Goal: Complete application form

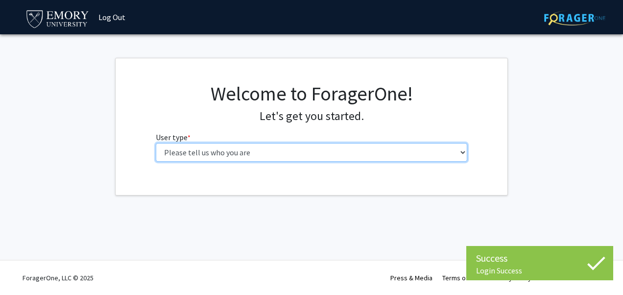
click at [269, 153] on select "Please tell us who you are Undergraduate Student Master's Student Doctoral Cand…" at bounding box center [312, 152] width 312 height 19
select select "1: undergrad"
click at [156, 143] on select "Please tell us who you are Undergraduate Student Master's Student Doctoral Cand…" at bounding box center [312, 152] width 312 height 19
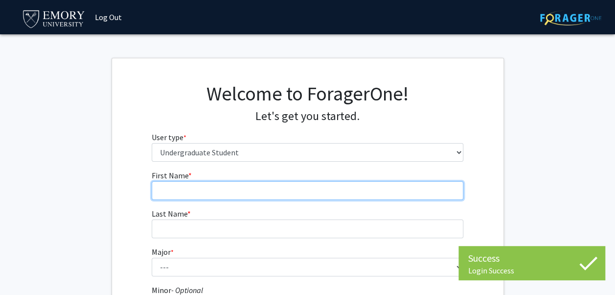
click at [226, 193] on input "First Name * required" at bounding box center [308, 190] width 312 height 19
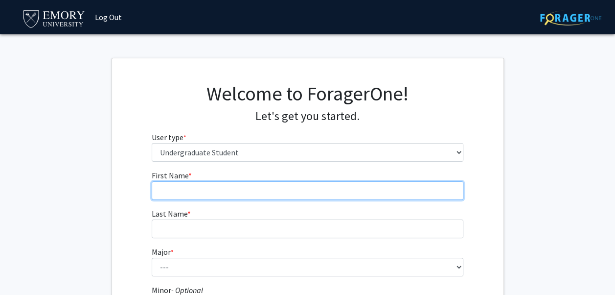
click at [226, 193] on input "First Name * required" at bounding box center [308, 190] width 312 height 19
type input "SeoHyung"
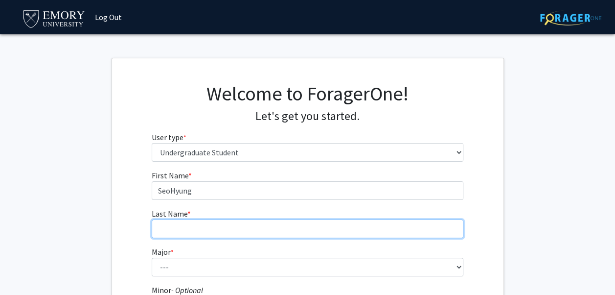
click at [218, 223] on input "Last Name * required" at bounding box center [308, 228] width 312 height 19
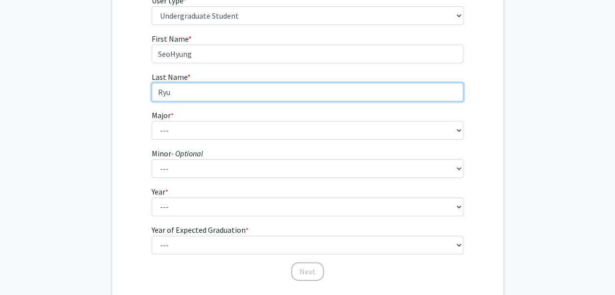
scroll to position [138, 0]
type input "Ryu"
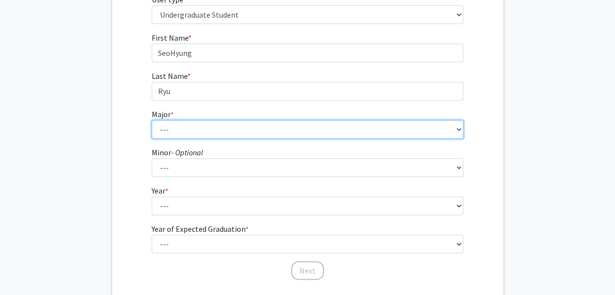
click at [327, 131] on select "--- Accounting African American Studies African Studies American Studies Analyt…" at bounding box center [308, 129] width 312 height 19
select select "56: 1016"
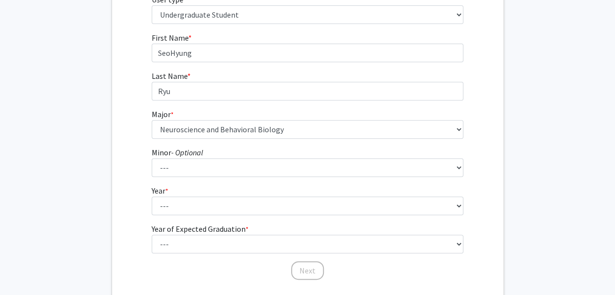
click at [492, 168] on div "First Name * required SeoHyung Last Name * required Ryu Major * required --- Ac…" at bounding box center [308, 156] width 392 height 249
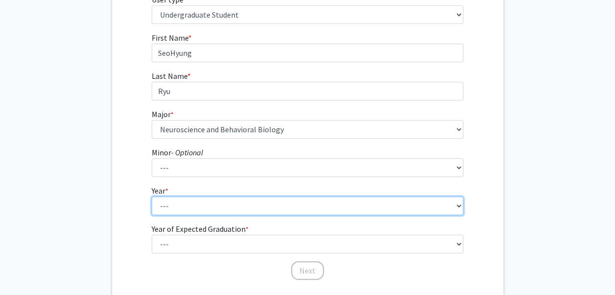
click at [315, 207] on select "--- First-year Sophomore Junior Senior Postbaccalaureate Certificate" at bounding box center [308, 205] width 312 height 19
select select "1: first-year"
click at [152, 196] on select "--- First-year Sophomore Junior Senior Postbaccalaureate Certificate" at bounding box center [308, 205] width 312 height 19
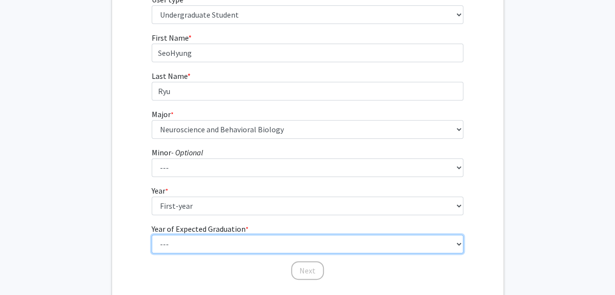
click at [275, 250] on select "--- 2025 2026 2027 2028 2029 2030 2031 2032 2033 2034" at bounding box center [308, 244] width 312 height 19
select select "5: 2029"
click at [152, 235] on select "--- 2025 2026 2027 2028 2029 2030 2031 2032 2033 2034" at bounding box center [308, 244] width 312 height 19
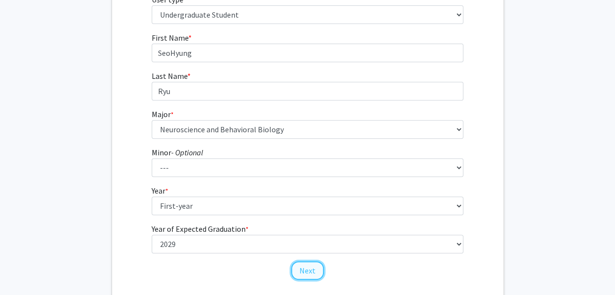
click at [301, 276] on button "Next" at bounding box center [307, 270] width 33 height 19
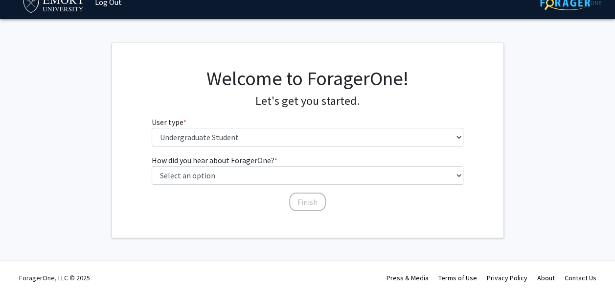
scroll to position [15, 0]
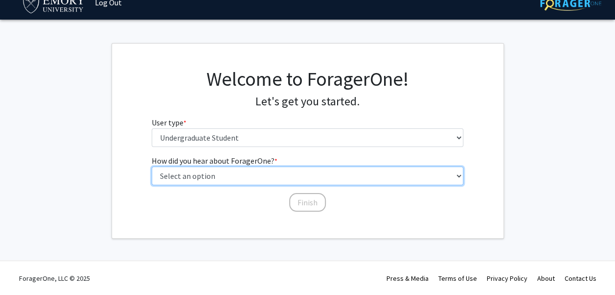
click at [305, 176] on select "Select an option Peer/student recommendation Faculty/staff recommendation Unive…" at bounding box center [308, 175] width 312 height 19
click at [152, 166] on select "Select an option Peer/student recommendation Faculty/staff recommendation Unive…" at bounding box center [308, 175] width 312 height 19
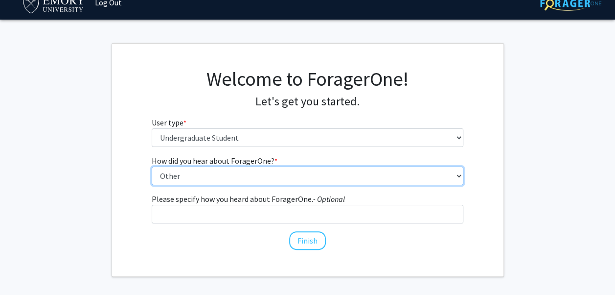
click at [352, 176] on select "Select an option Peer/student recommendation Faculty/staff recommendation Unive…" at bounding box center [308, 175] width 312 height 19
click at [152, 166] on select "Select an option Peer/student recommendation Faculty/staff recommendation Unive…" at bounding box center [308, 175] width 312 height 19
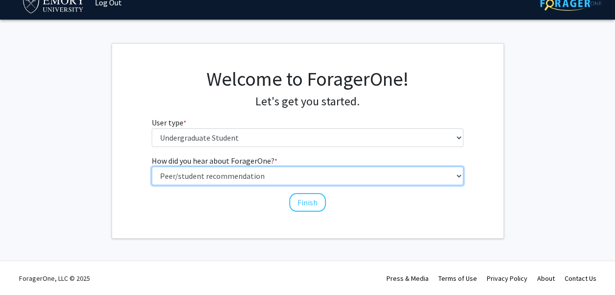
click at [312, 167] on select "Select an option Peer/student recommendation Faculty/staff recommendation Unive…" at bounding box center [308, 175] width 312 height 19
select select "2: faculty_recommendation"
click at [152, 166] on select "Select an option Peer/student recommendation Faculty/staff recommendation Unive…" at bounding box center [308, 175] width 312 height 19
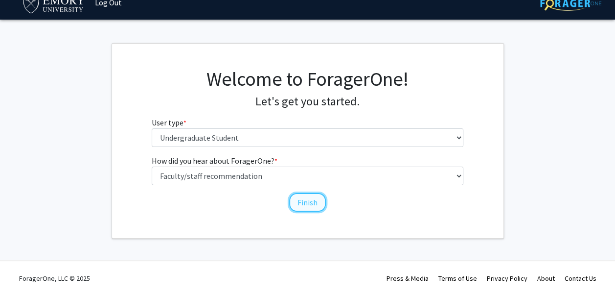
click at [312, 197] on button "Finish" at bounding box center [307, 202] width 37 height 19
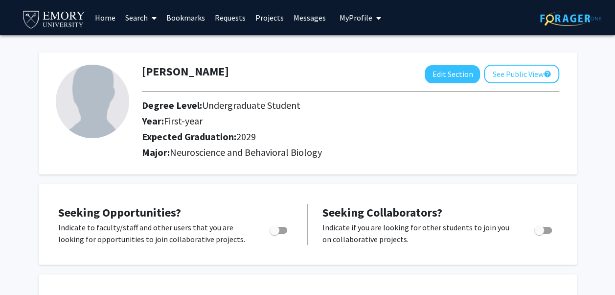
click at [376, 10] on span "My profile dropdown to access profile and logout" at bounding box center [377, 18] width 9 height 34
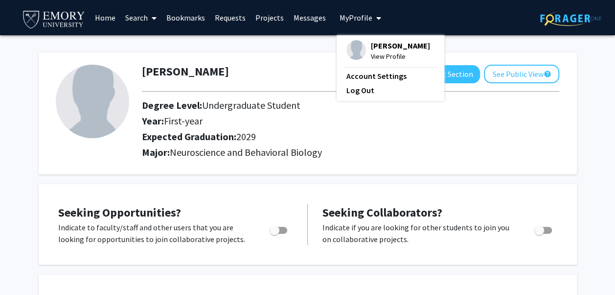
click at [362, 82] on div "SeoHyung Ryu View Profile Account Settings Log Out" at bounding box center [391, 68] width 108 height 66
click at [362, 84] on link "Log Out" at bounding box center [391, 90] width 88 height 12
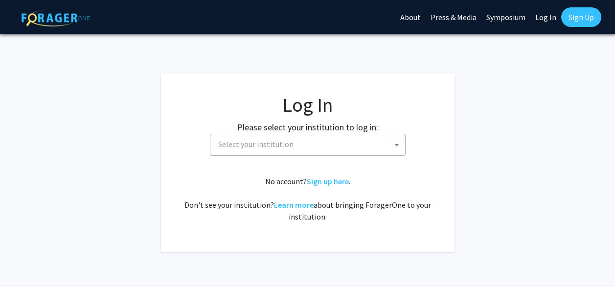
select select
click at [327, 180] on link "Sign up here" at bounding box center [328, 181] width 42 height 10
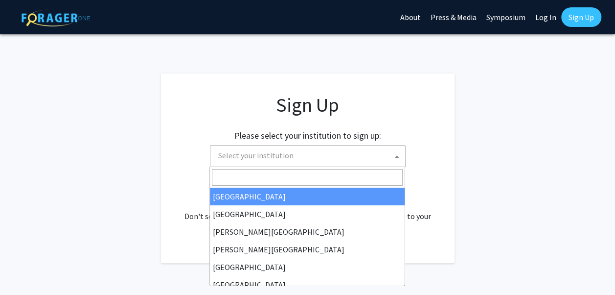
click at [248, 150] on span "Select your institution" at bounding box center [255, 155] width 75 height 10
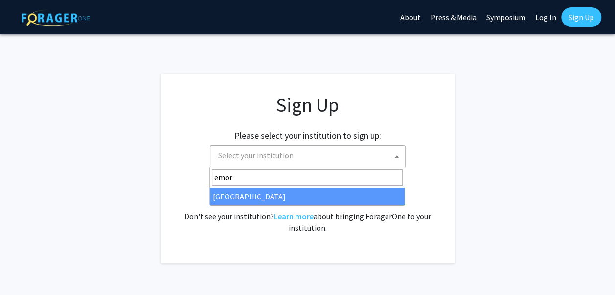
type input "emor"
select select "12"
